Goal: Communication & Community: Share content

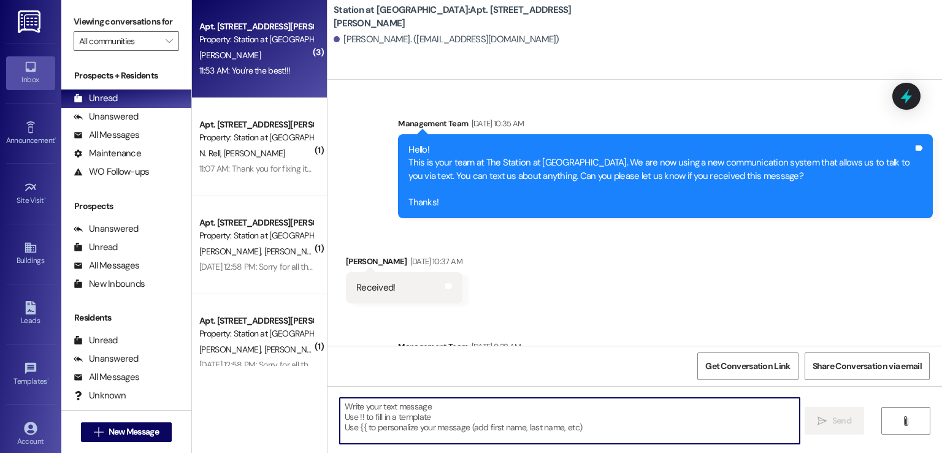
scroll to position [70751, 0]
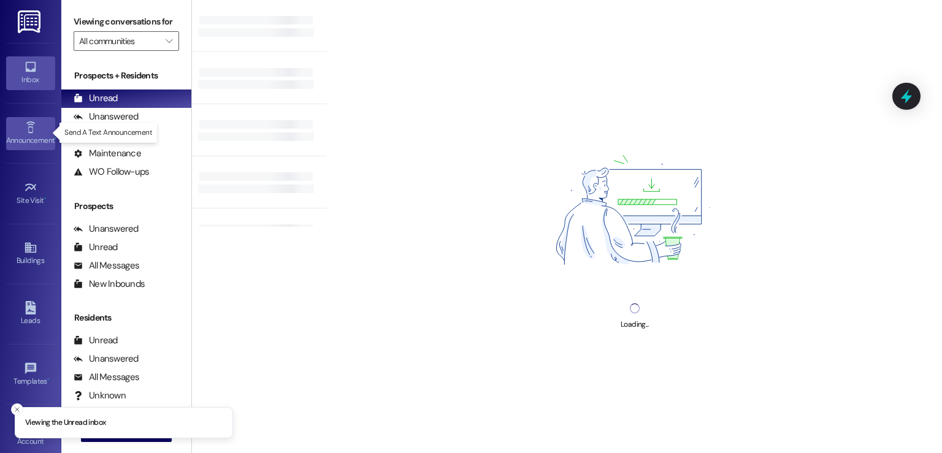
click at [20, 140] on div "Announcement •" at bounding box center [30, 140] width 61 height 12
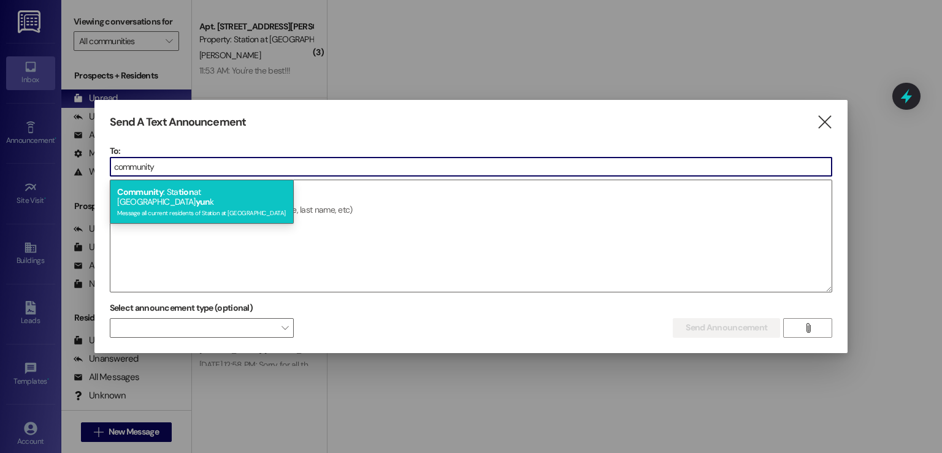
type input "community"
click at [153, 196] on span "Community" at bounding box center [140, 191] width 46 height 11
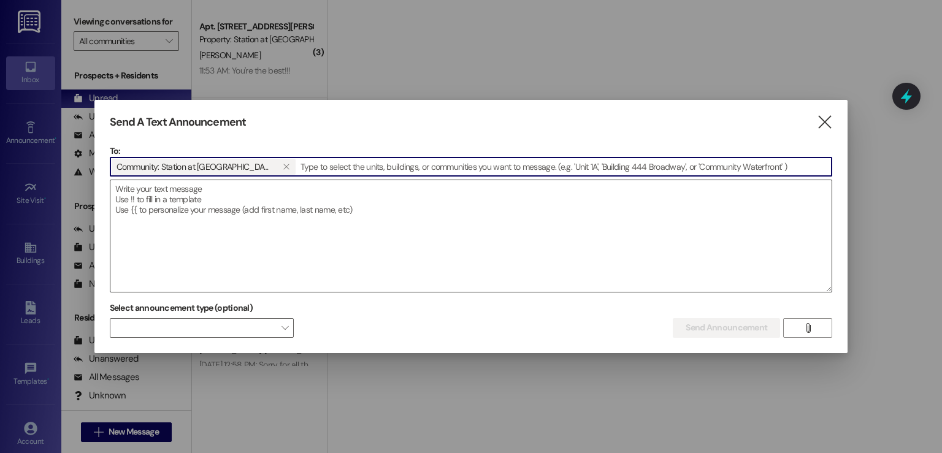
click at [142, 200] on textarea at bounding box center [471, 236] width 722 height 112
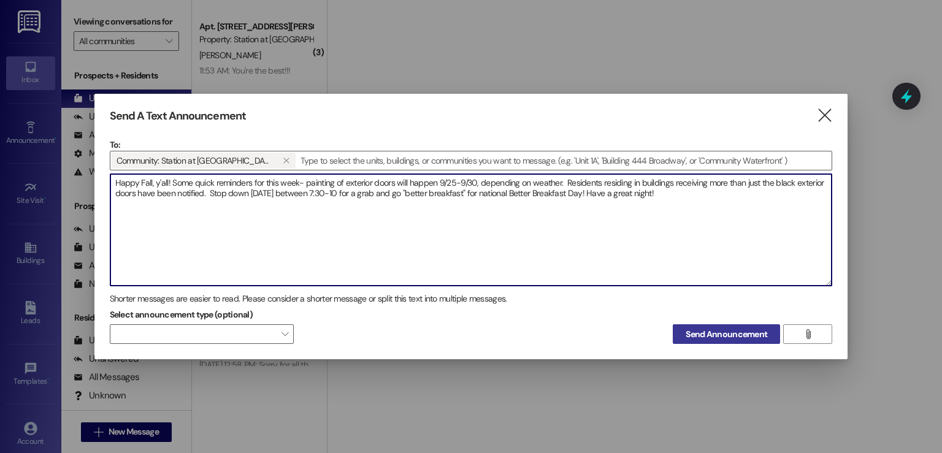
type textarea "Happy Fall, y'all! Some quick reminders for this week- painting of exterior doo…"
click at [709, 339] on span "Send Announcement" at bounding box center [727, 334] width 82 height 13
